Goal: Check status: Check status

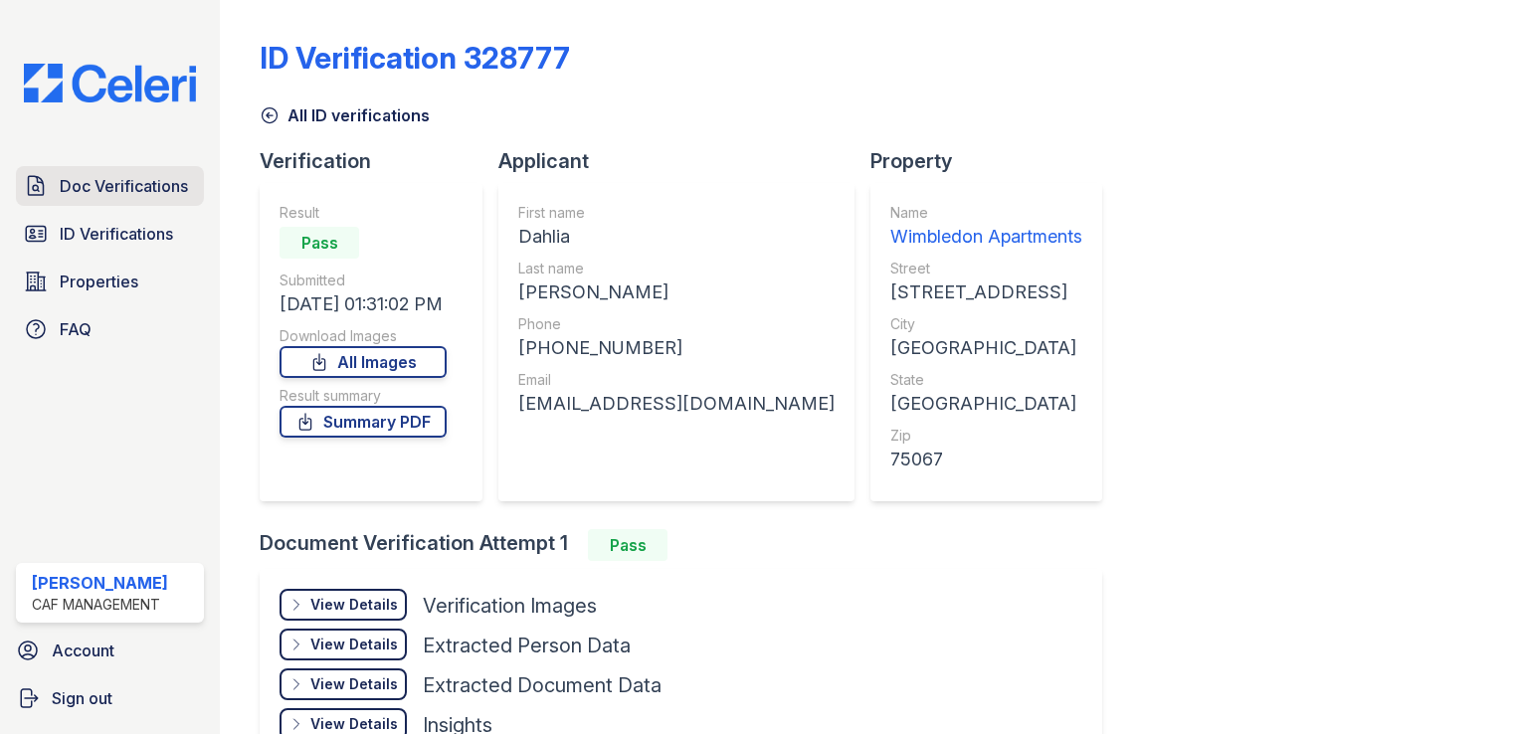
click at [126, 188] on span "Doc Verifications" at bounding box center [124, 186] width 128 height 24
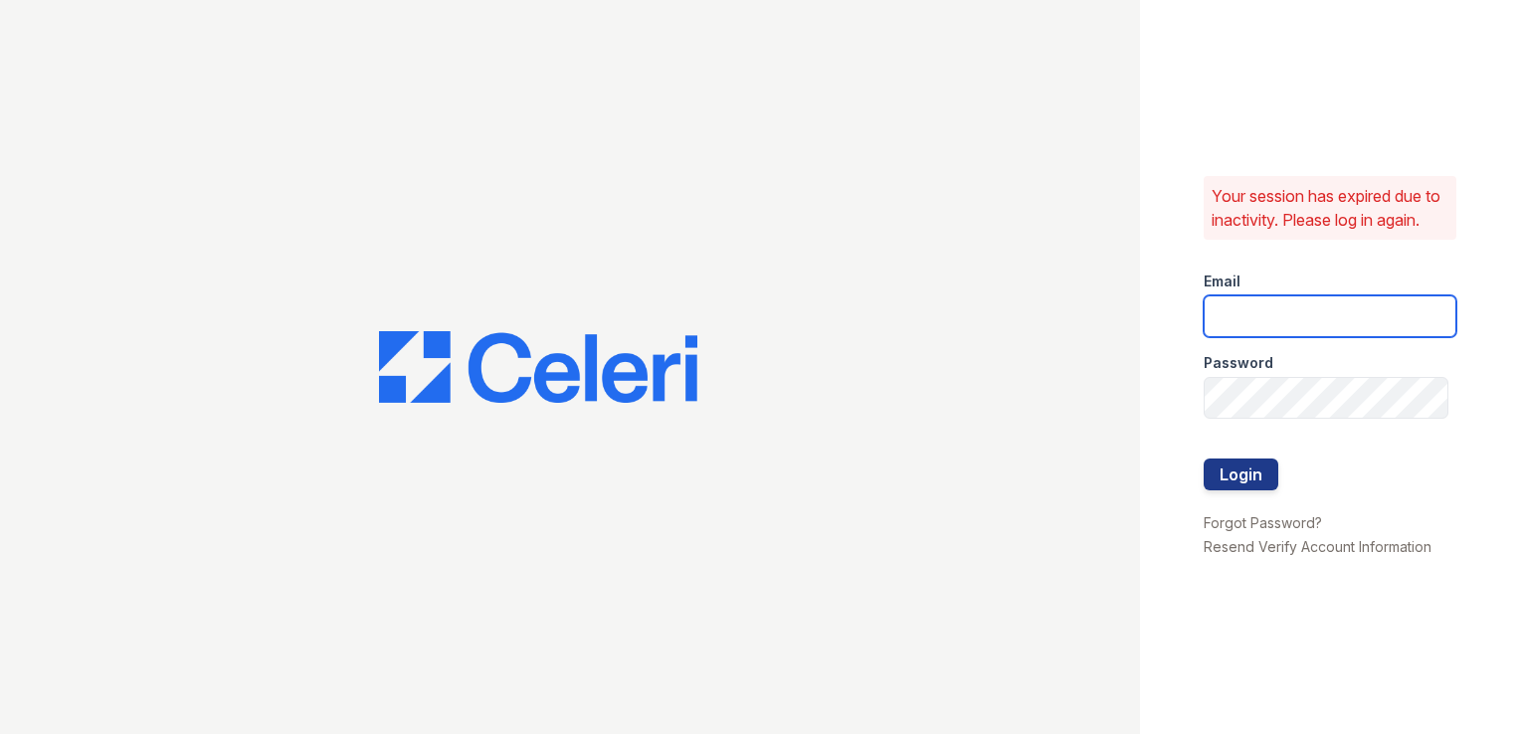
type input "wimbledon.pm@cafmanagement.com"
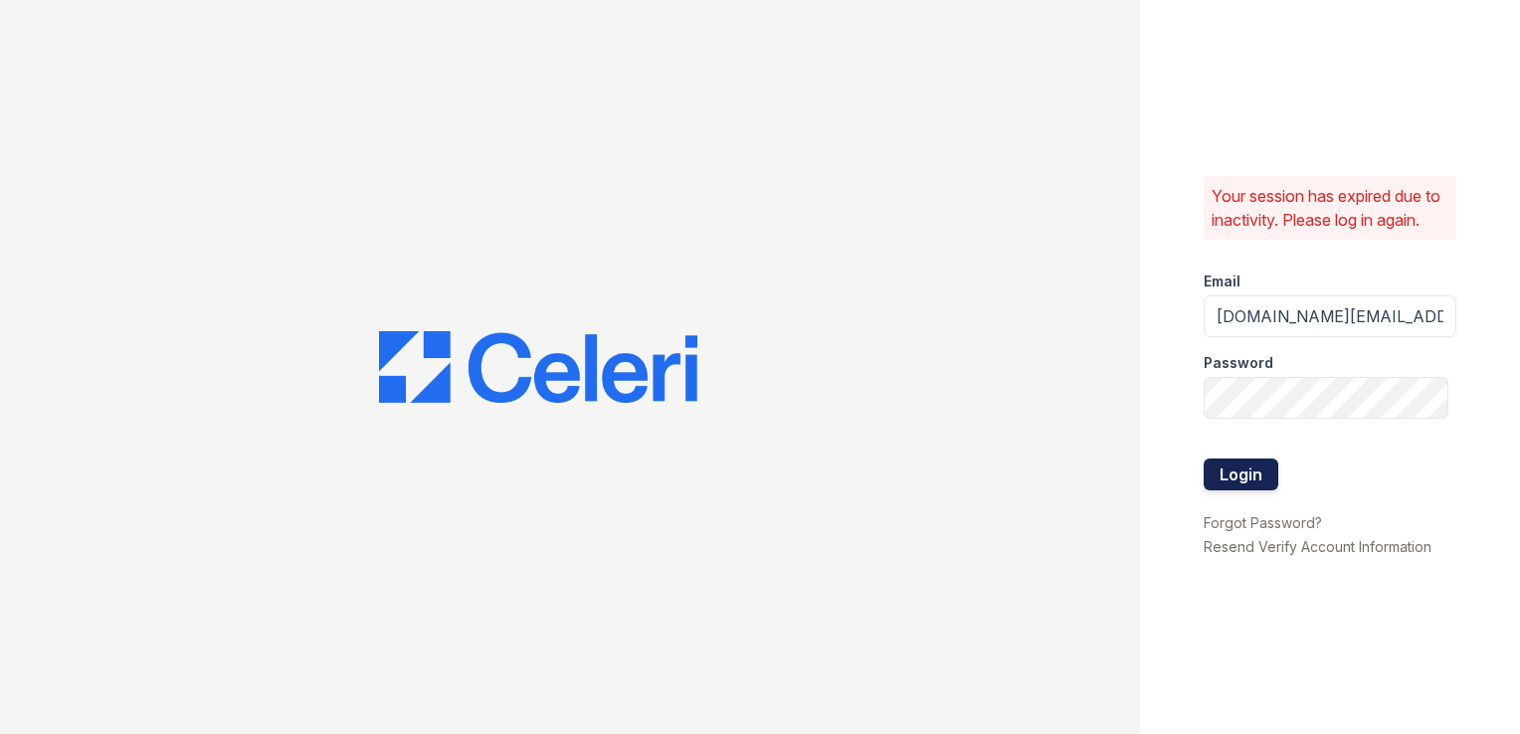
click at [1273, 485] on button "Login" at bounding box center [1241, 475] width 75 height 32
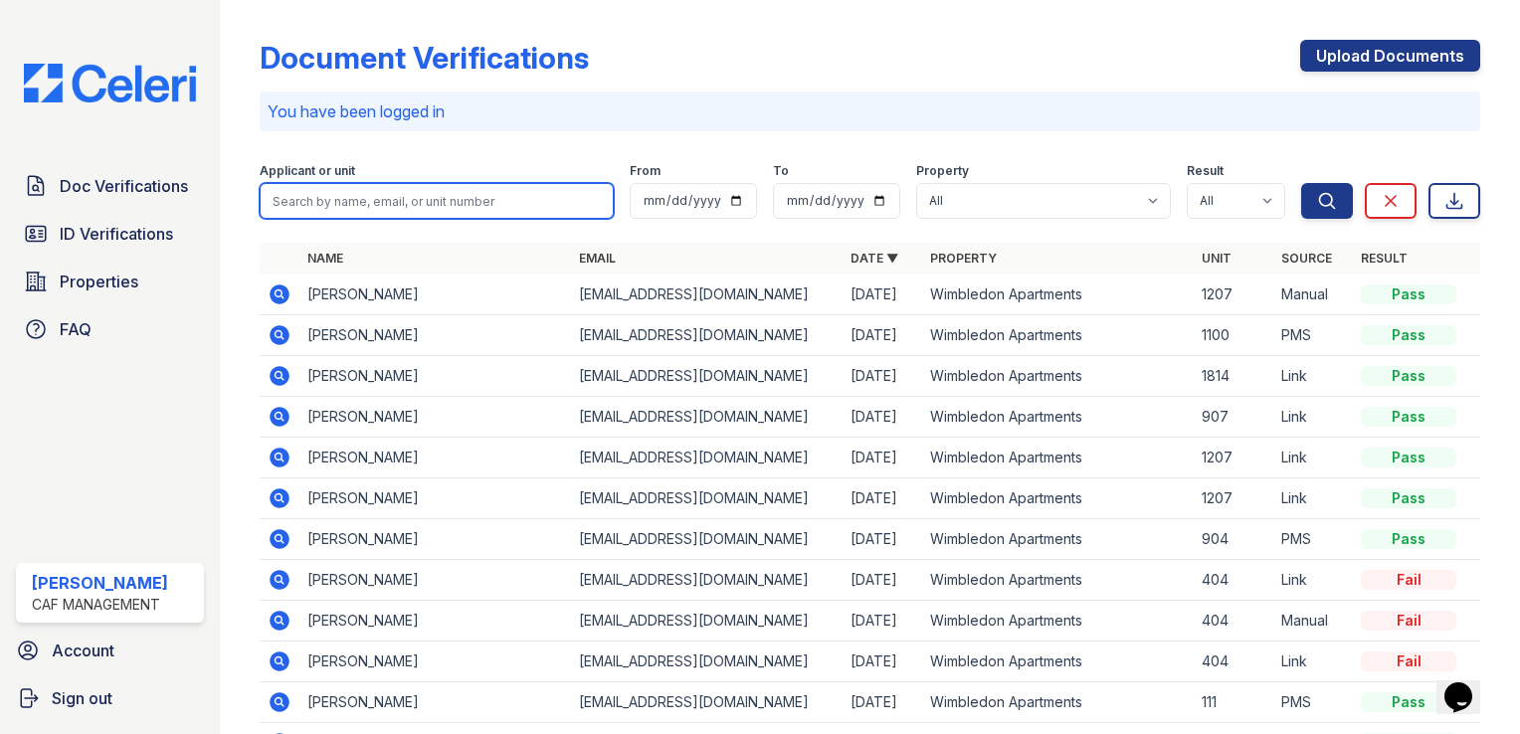
click at [398, 187] on input "search" at bounding box center [437, 201] width 354 height 36
type input "roka"
click at [1301, 183] on button "Search" at bounding box center [1327, 201] width 52 height 36
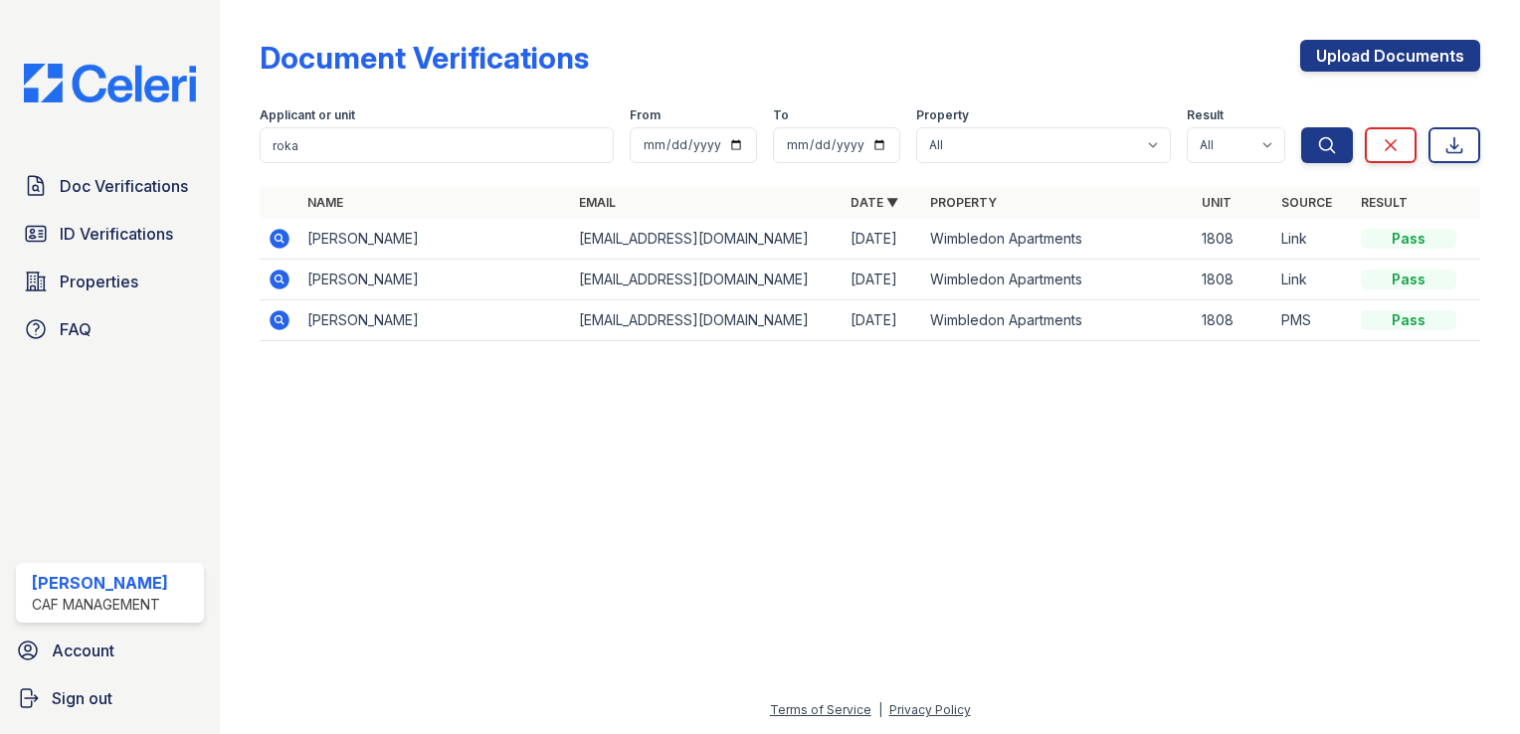
click at [285, 324] on icon at bounding box center [280, 320] width 20 height 20
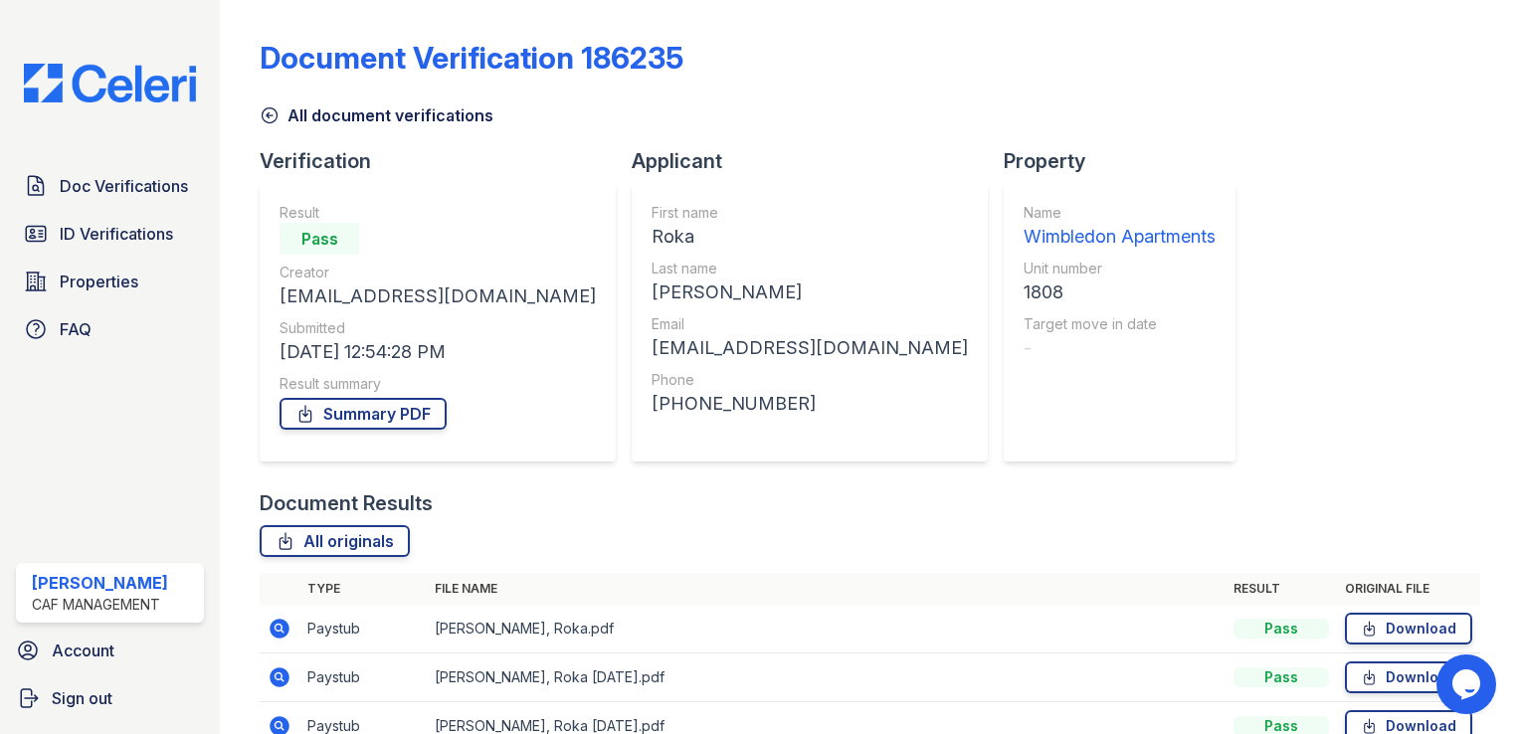
scroll to position [151, 0]
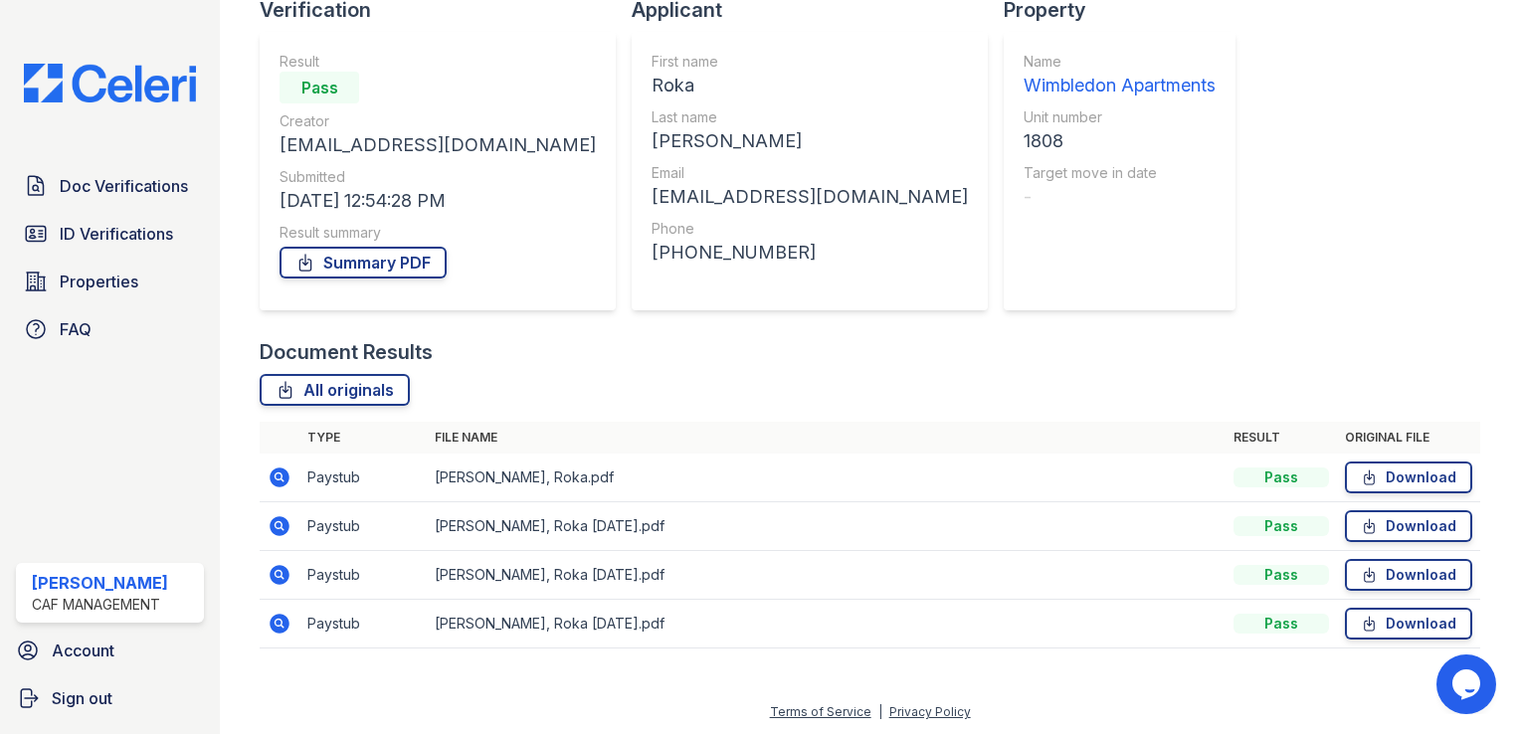
click at [271, 475] on icon at bounding box center [280, 478] width 20 height 20
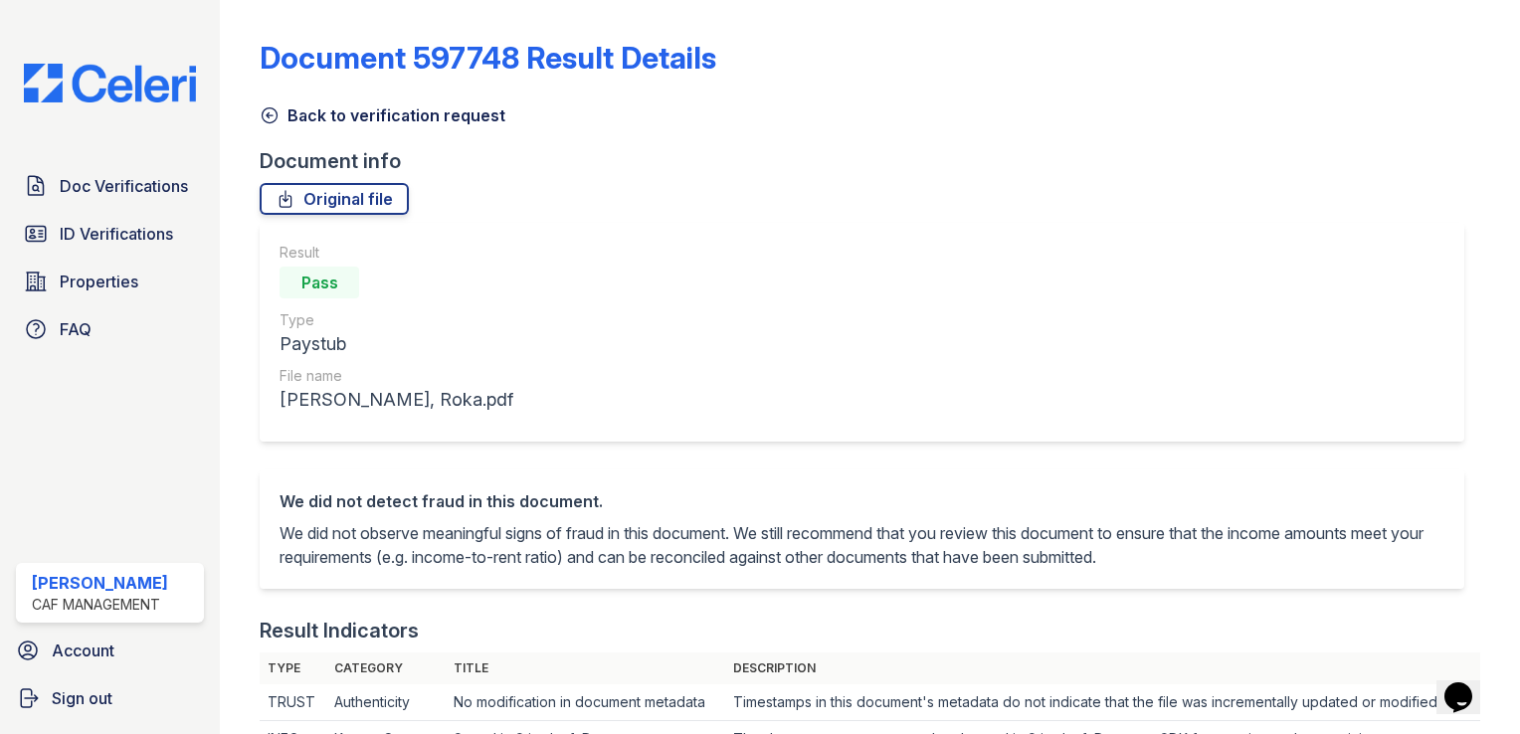
click at [274, 117] on icon at bounding box center [270, 115] width 20 height 20
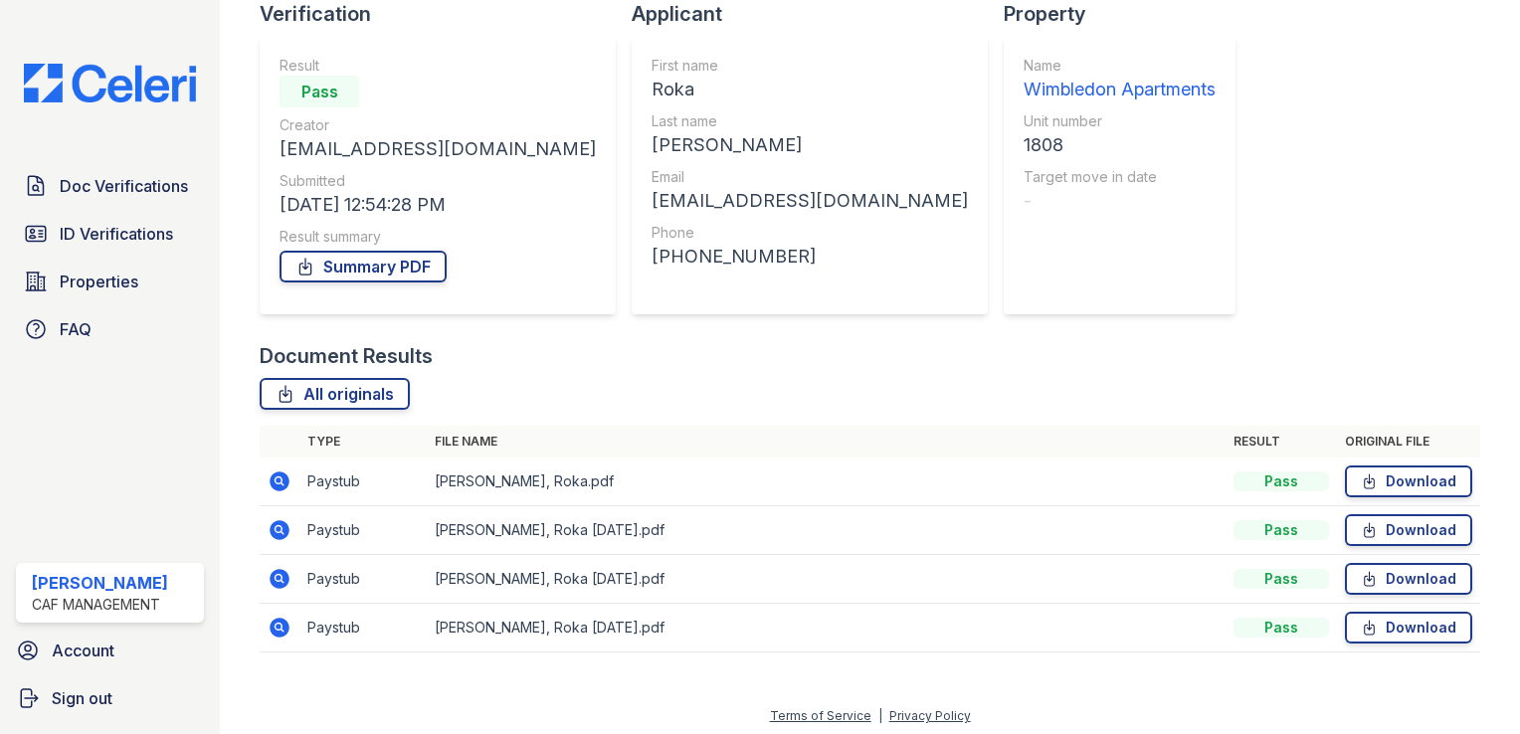
scroll to position [151, 0]
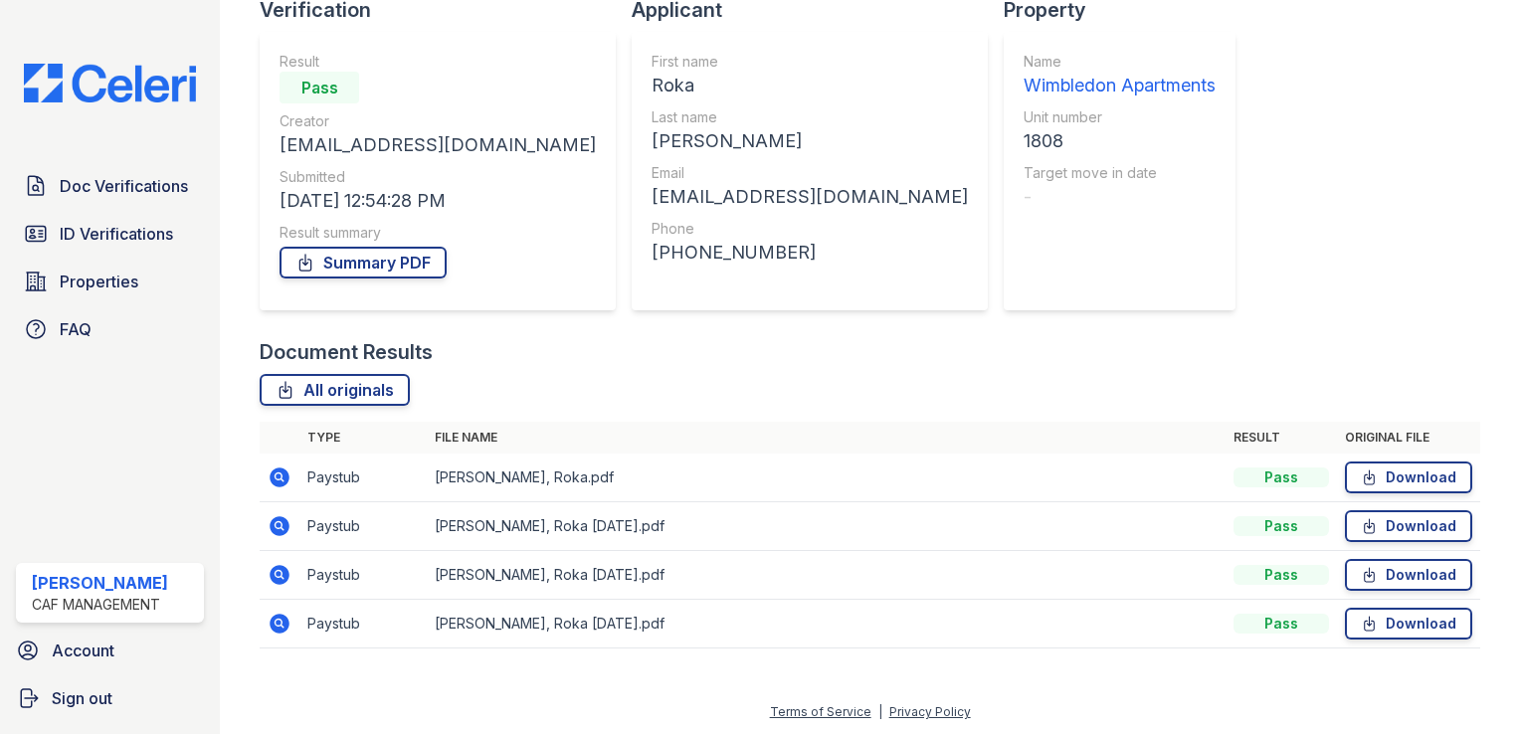
click at [282, 527] on icon at bounding box center [280, 526] width 24 height 24
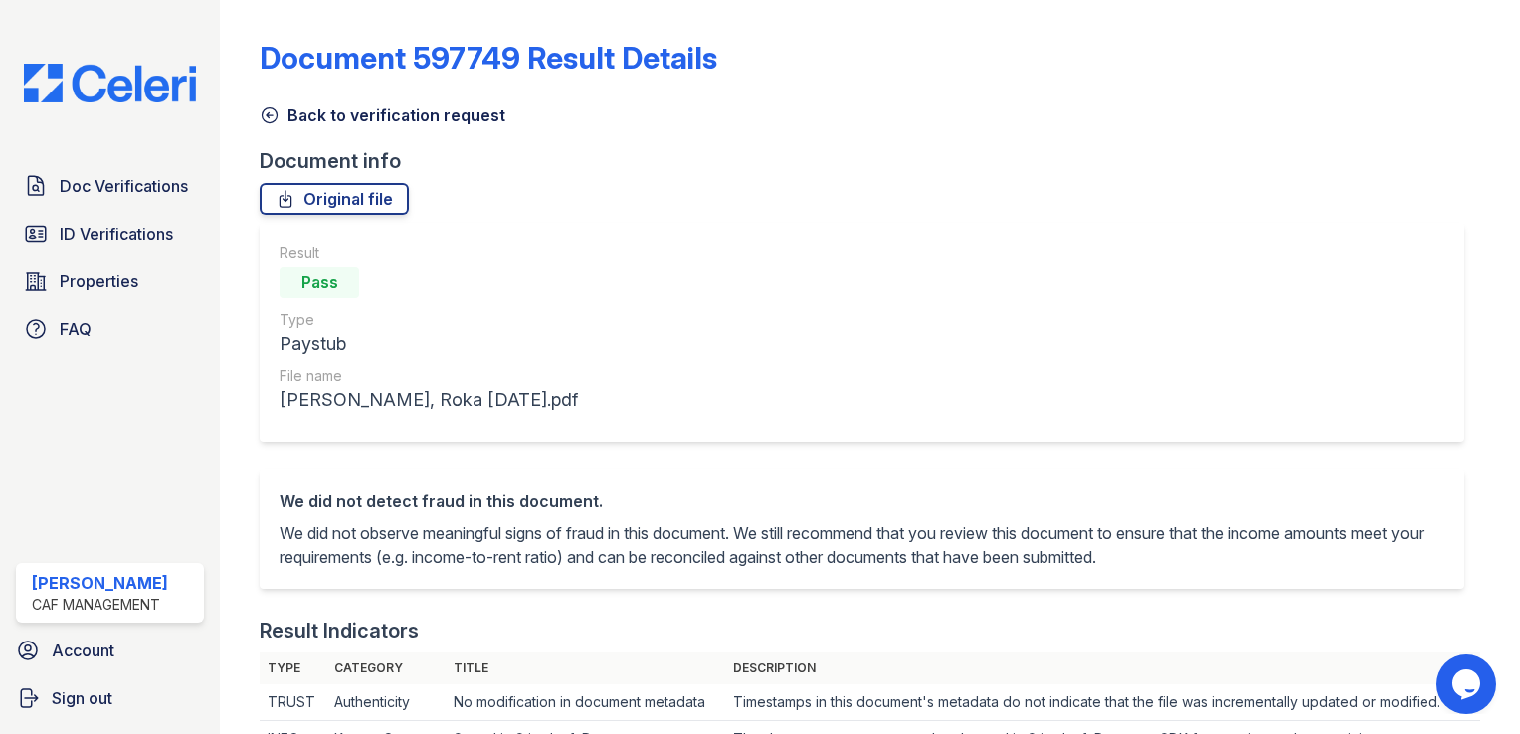
click at [269, 112] on icon at bounding box center [270, 115] width 15 height 15
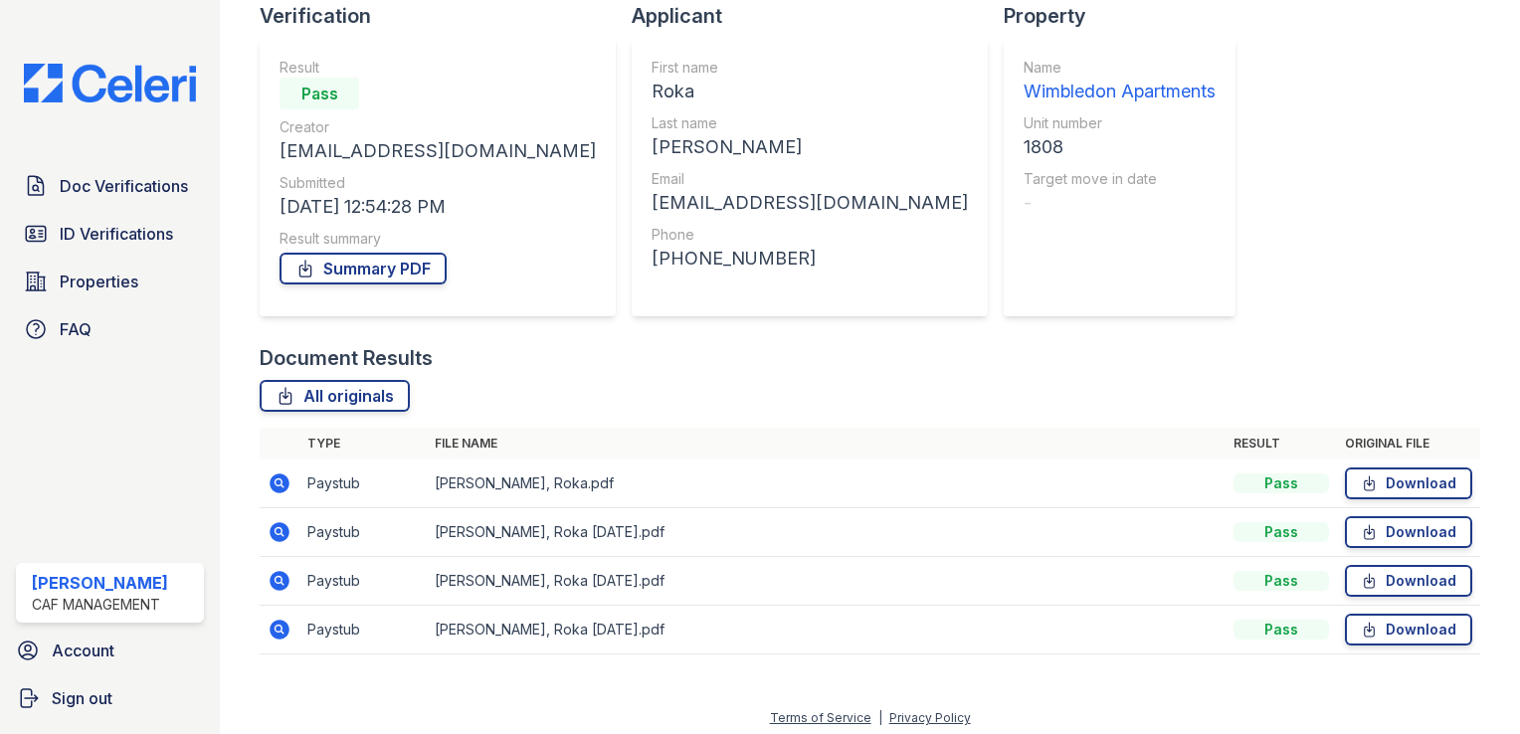
scroll to position [151, 0]
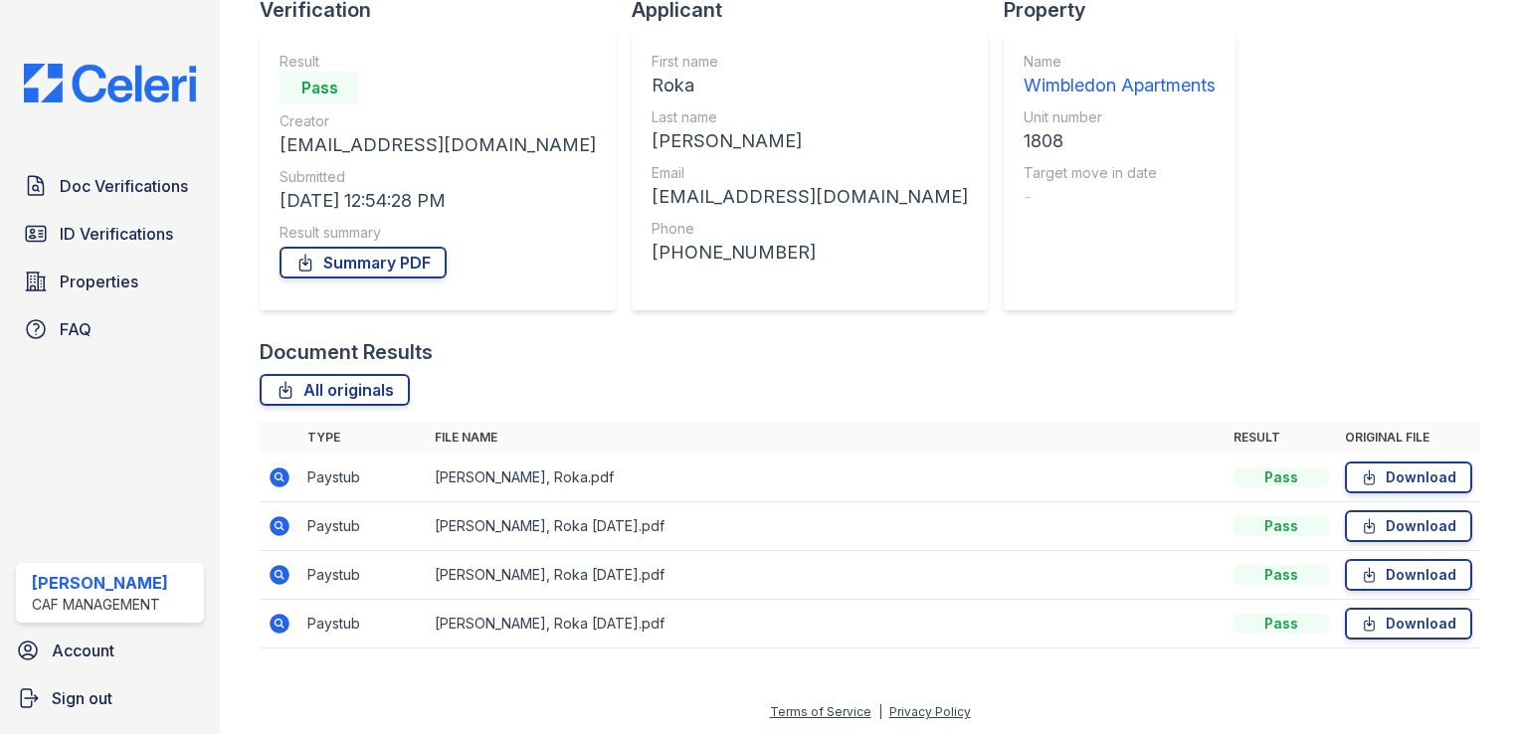
click at [291, 569] on td at bounding box center [280, 575] width 40 height 49
click at [279, 572] on icon at bounding box center [278, 573] width 5 height 5
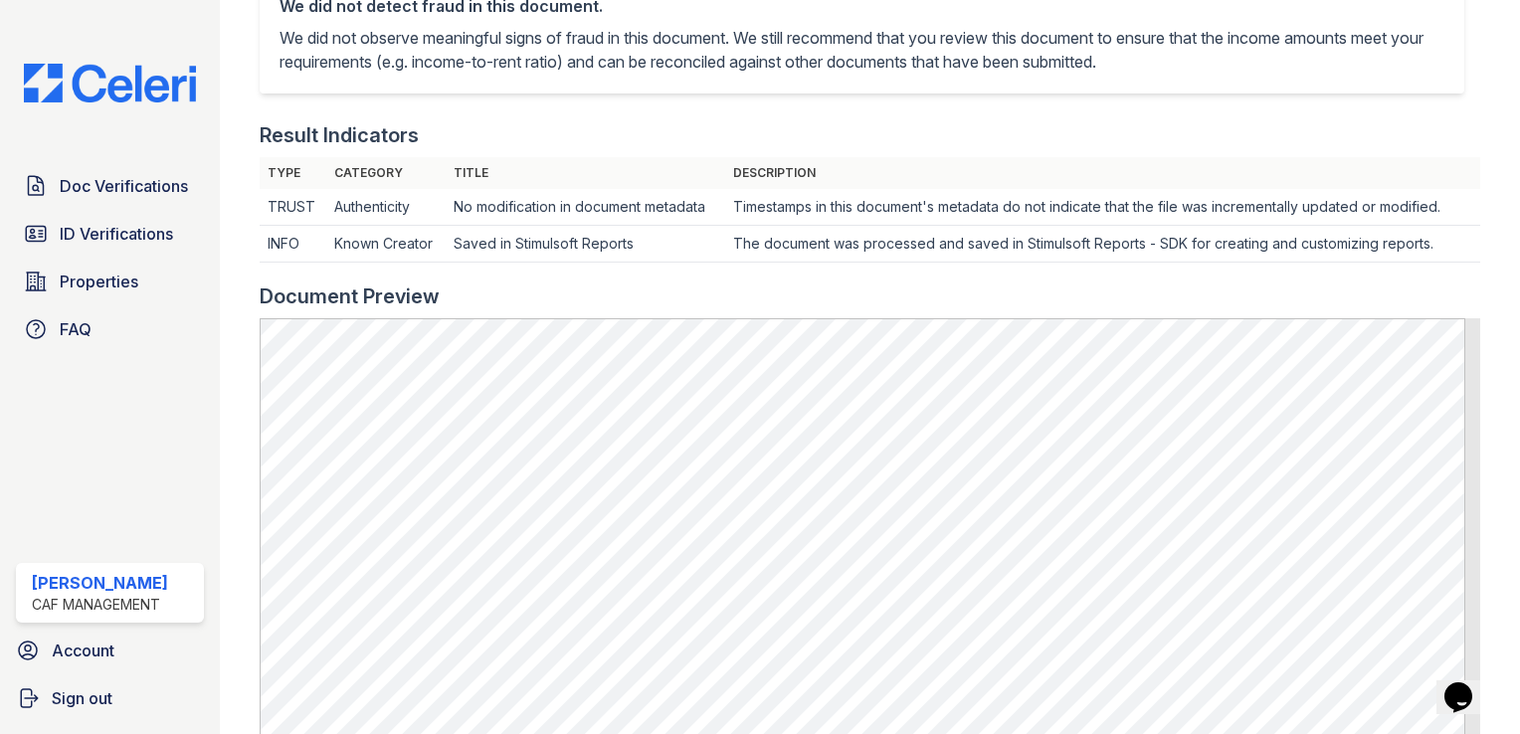
scroll to position [497, 0]
